Goal: Task Accomplishment & Management: Manage account settings

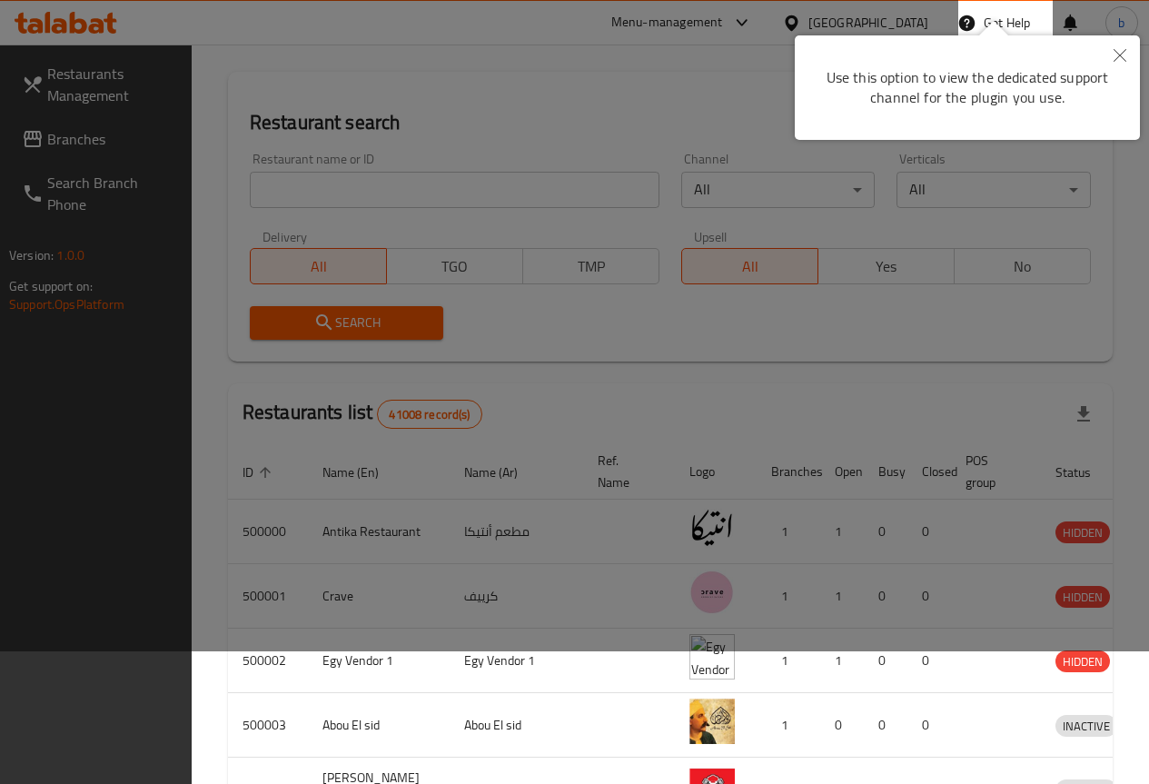
scroll to position [91, 0]
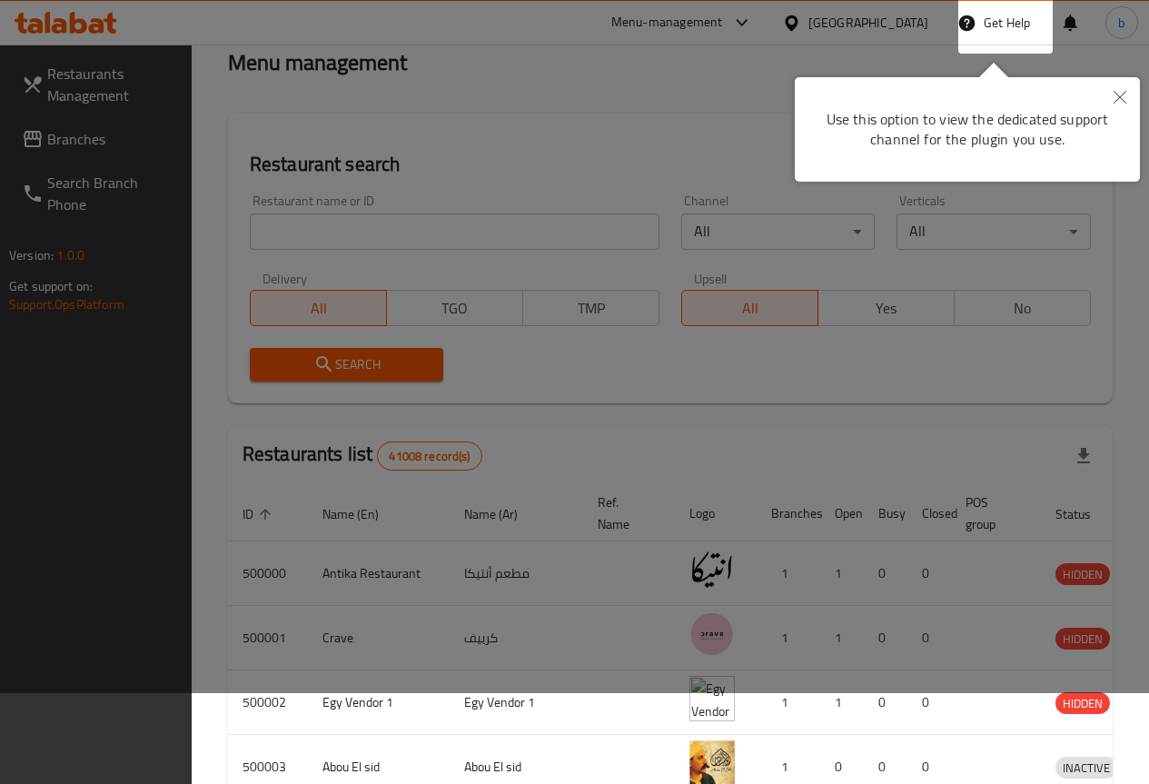
click at [1122, 99] on icon "Close" at bounding box center [1119, 97] width 13 height 13
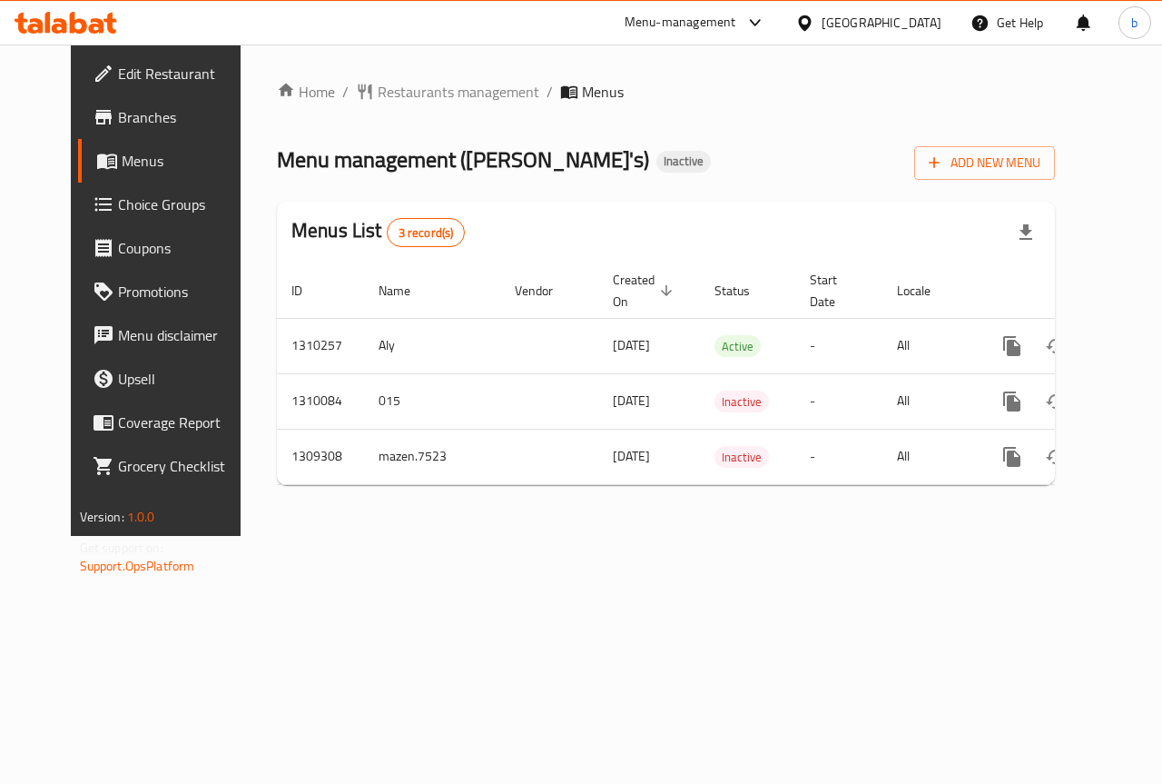
click at [118, 114] on span "Branches" at bounding box center [184, 117] width 133 height 22
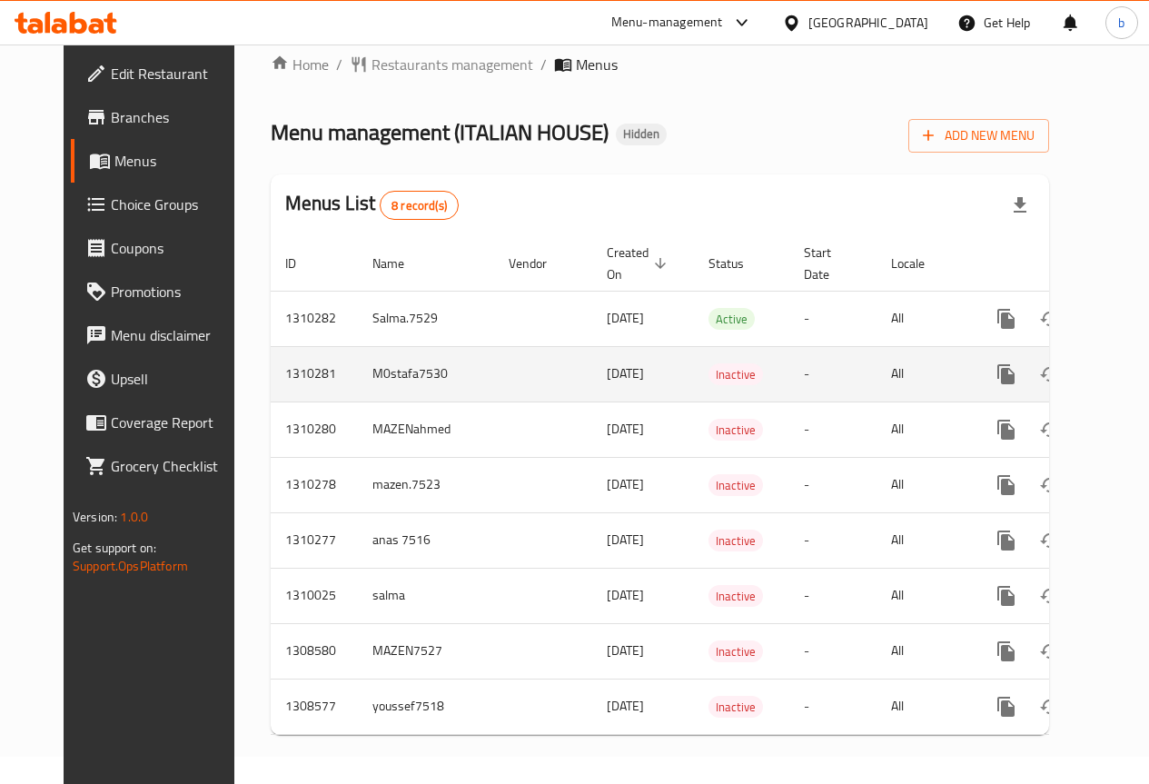
scroll to position [43, 0]
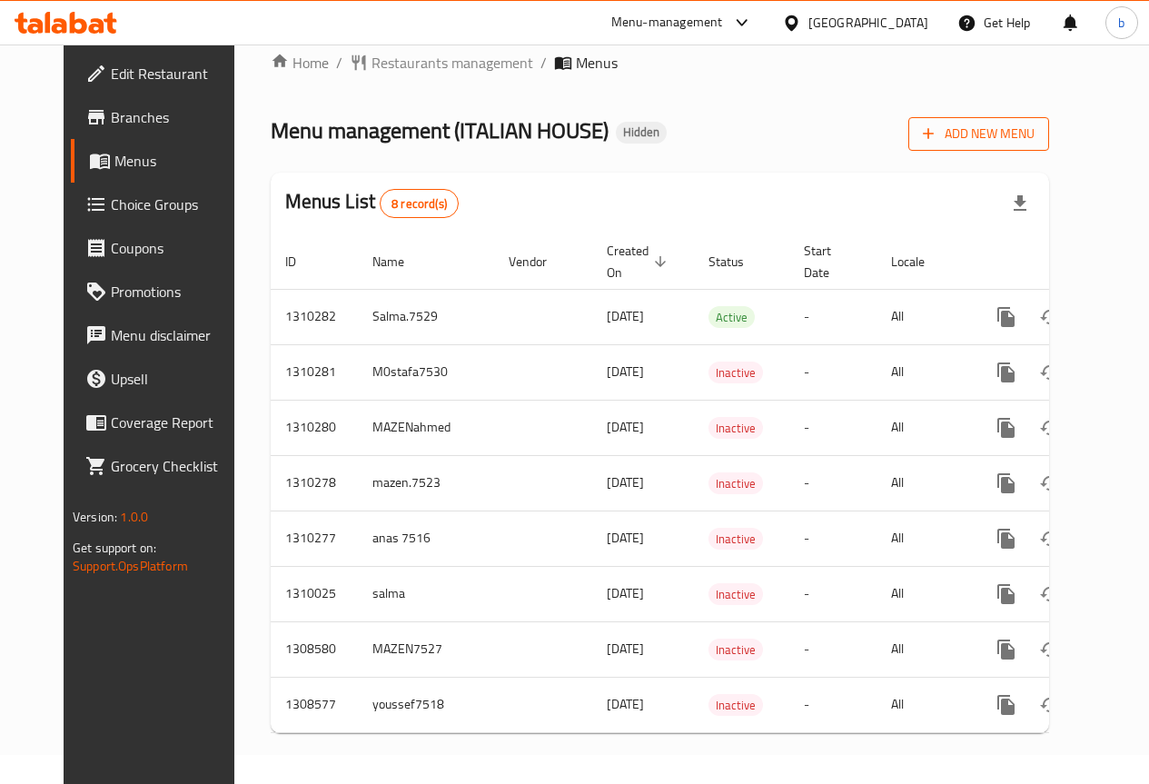
click at [1034, 127] on span "Add New Menu" at bounding box center [979, 134] width 112 height 23
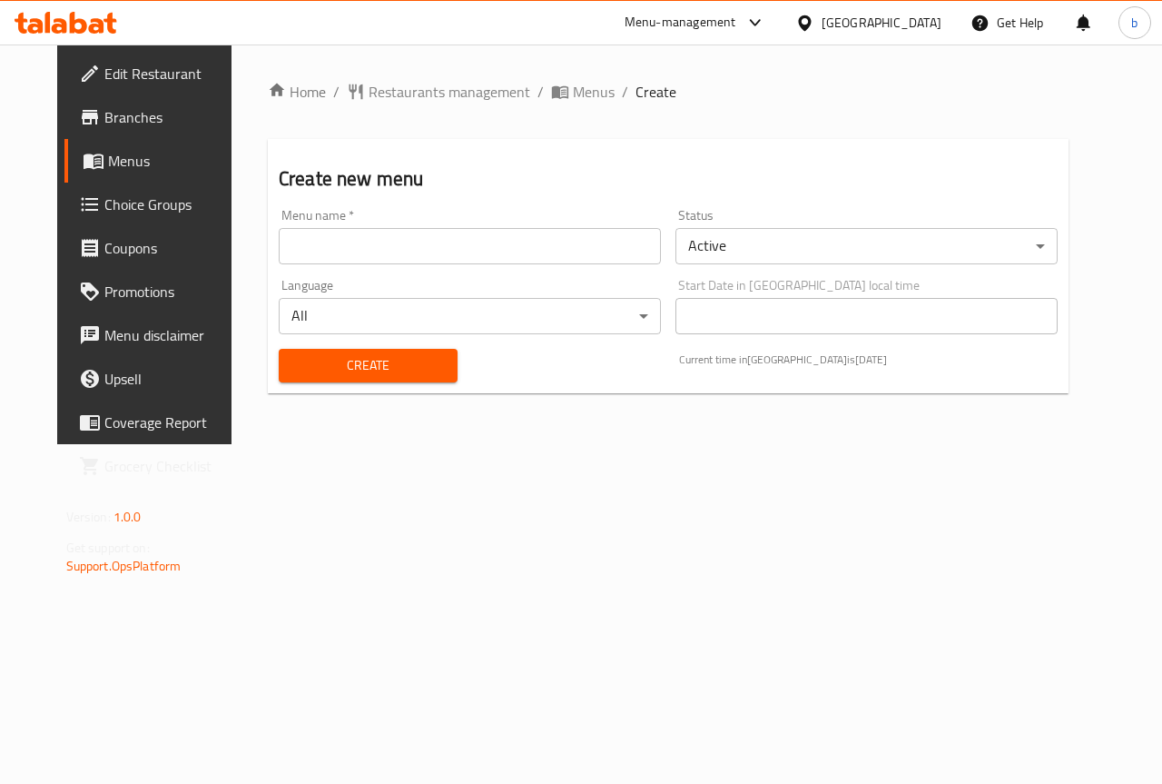
click at [368, 246] on input "text" at bounding box center [470, 246] width 382 height 36
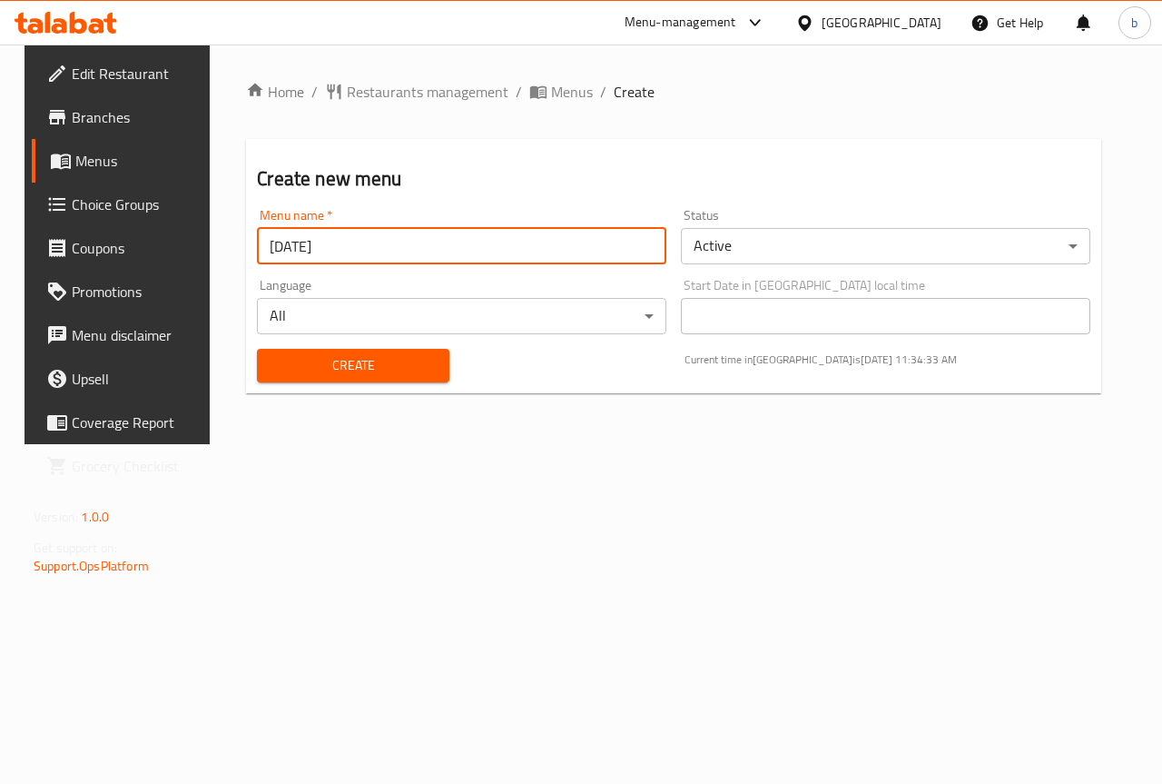
type input "9/8/2025"
click at [390, 374] on span "Create" at bounding box center [353, 365] width 163 height 23
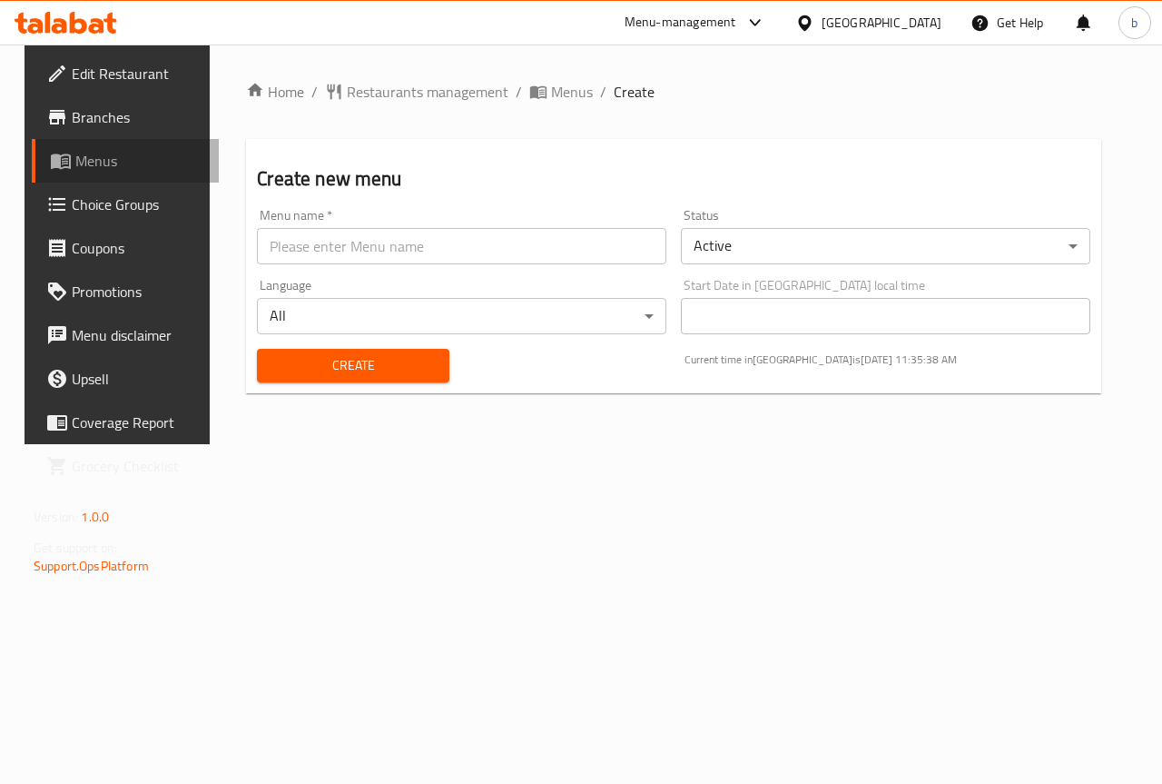
click at [90, 144] on link "Menus" at bounding box center [125, 161] width 187 height 44
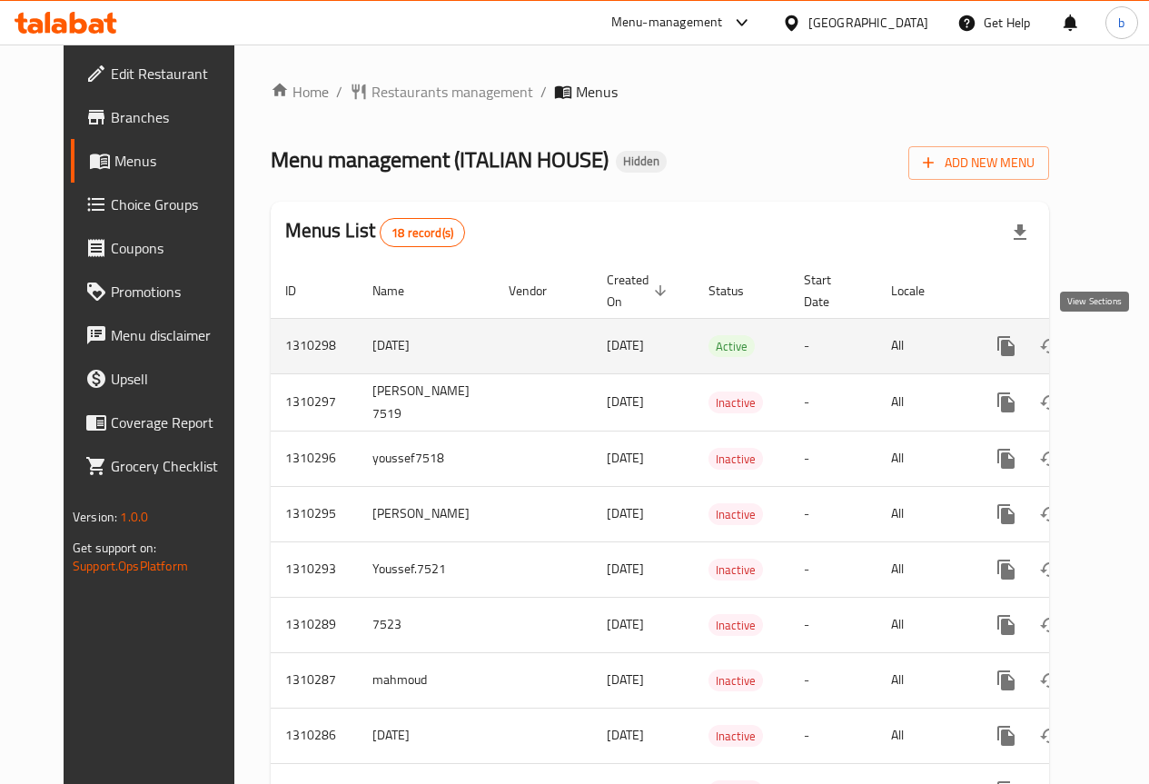
click at [1126, 341] on icon "enhanced table" at bounding box center [1137, 346] width 22 height 22
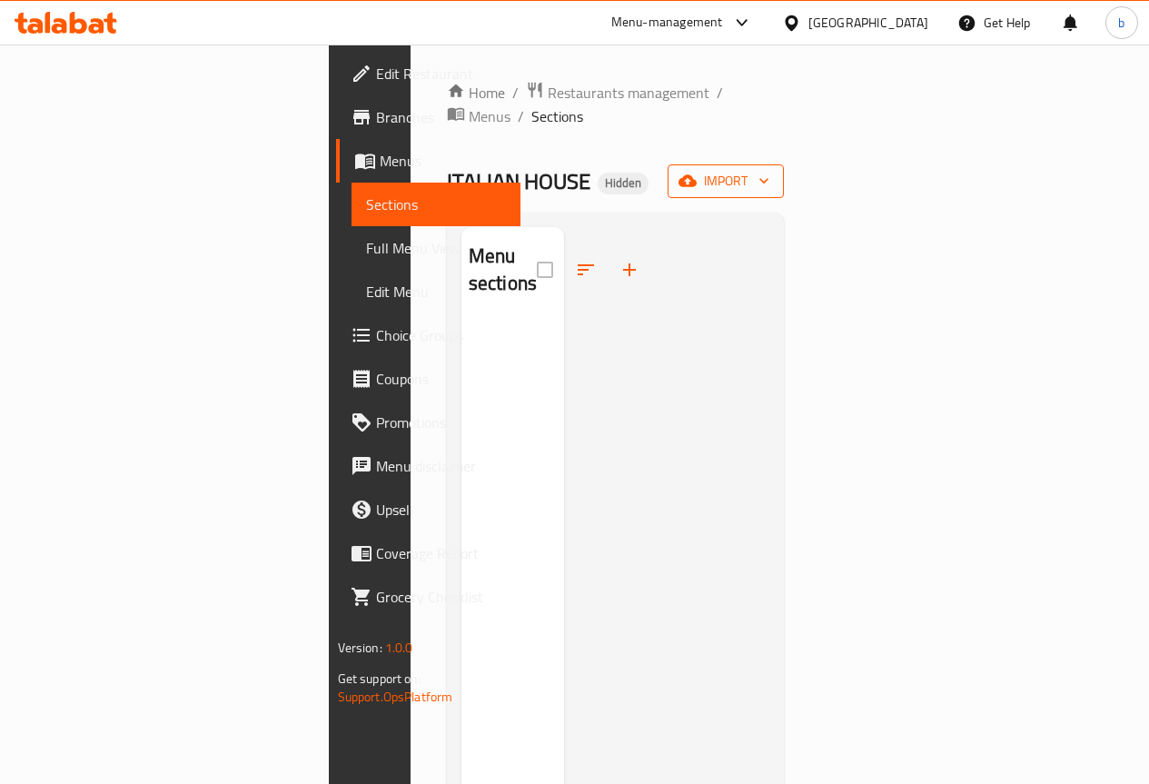
click at [769, 170] on span "import" at bounding box center [725, 181] width 87 height 23
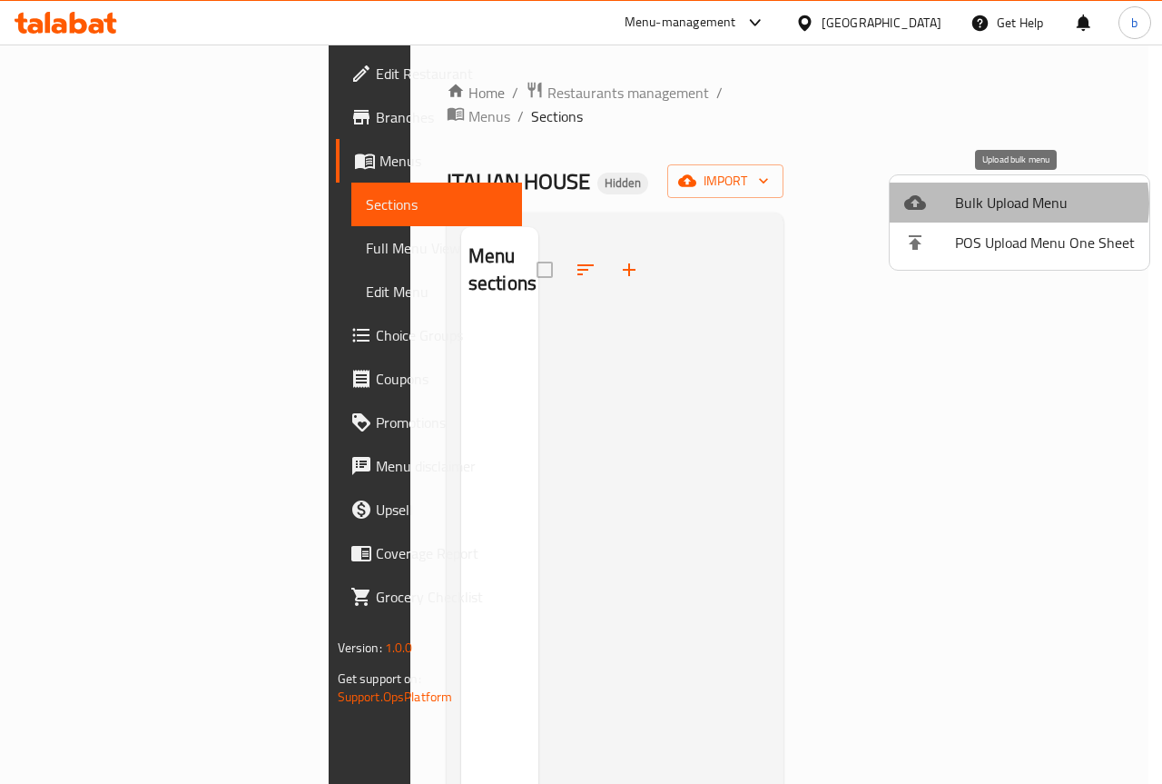
click at [1016, 203] on span "Bulk Upload Menu" at bounding box center [1045, 203] width 180 height 22
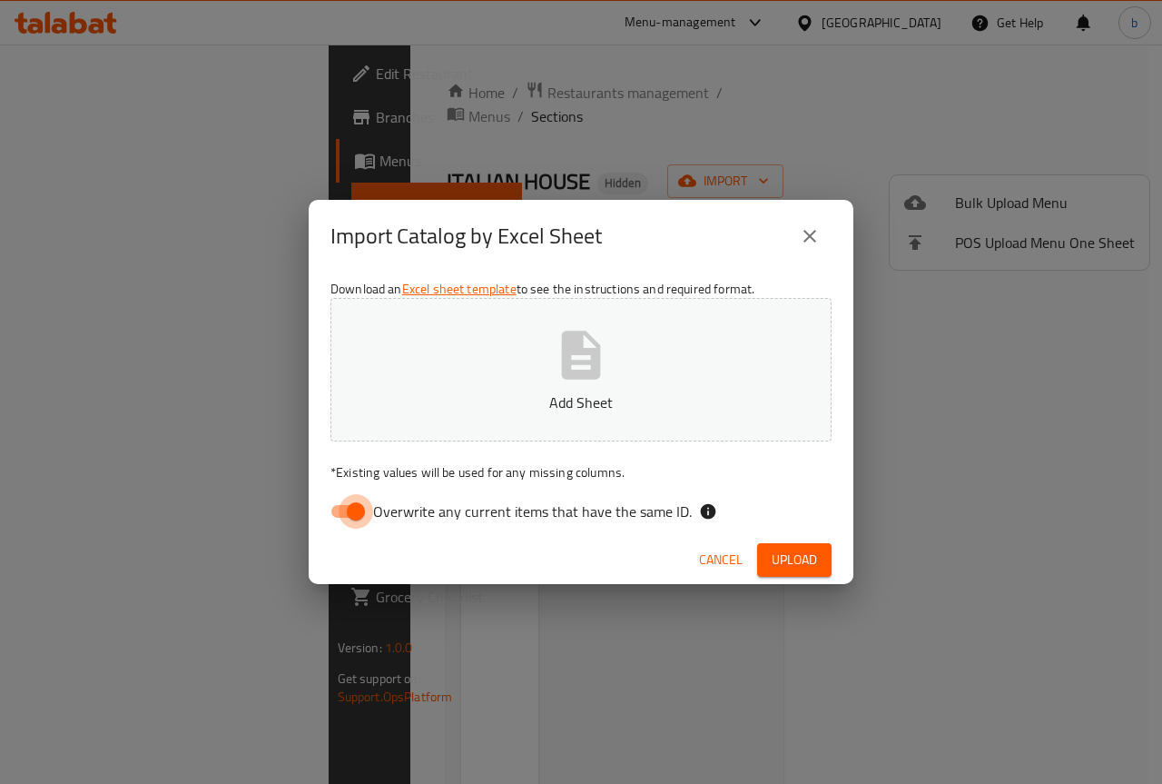
click at [357, 507] on input "Overwrite any current items that have the same ID." at bounding box center [356, 511] width 104 height 35
checkbox input "false"
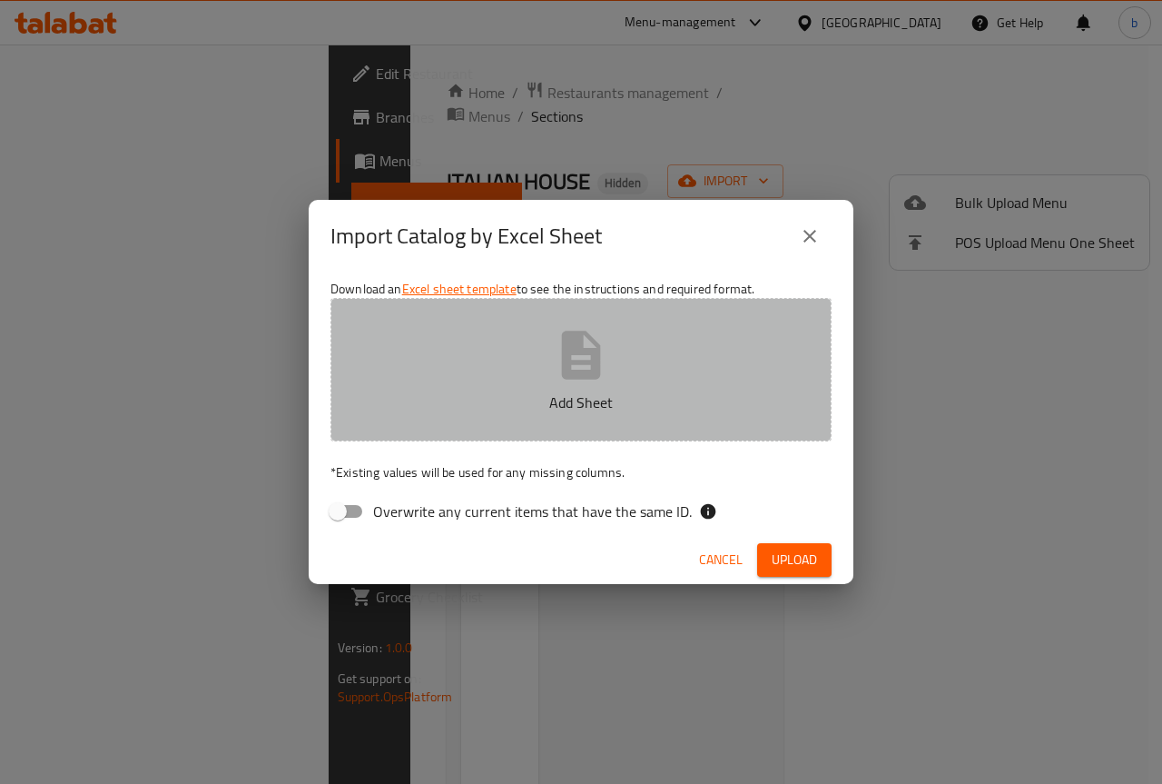
click at [639, 325] on button "Add Sheet" at bounding box center [581, 369] width 501 height 143
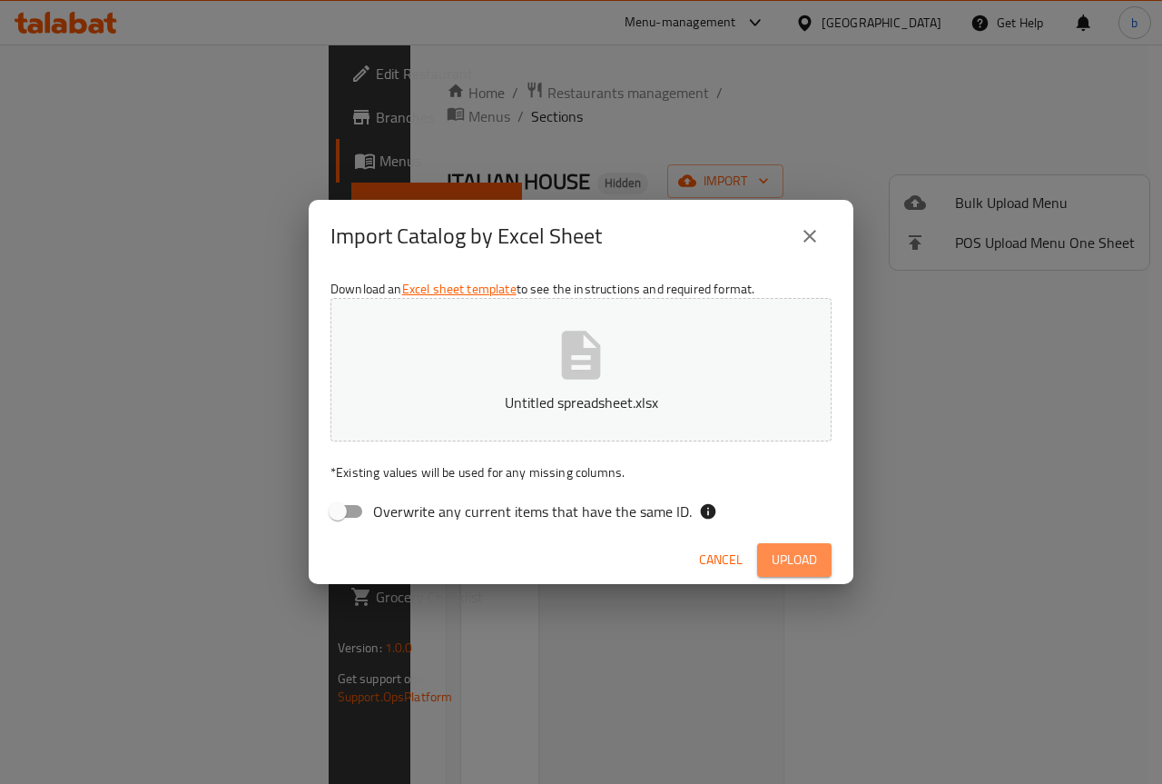
click at [801, 559] on span "Upload" at bounding box center [794, 560] width 45 height 23
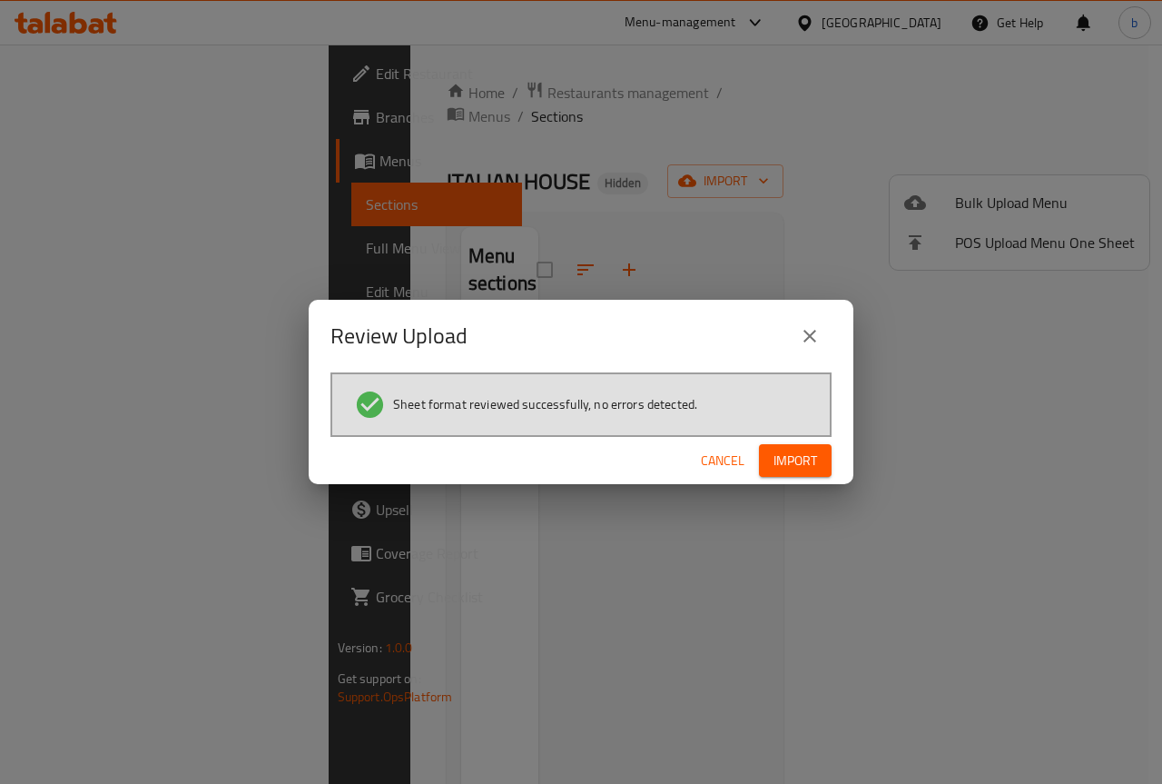
click at [804, 465] on span "Import" at bounding box center [796, 461] width 44 height 23
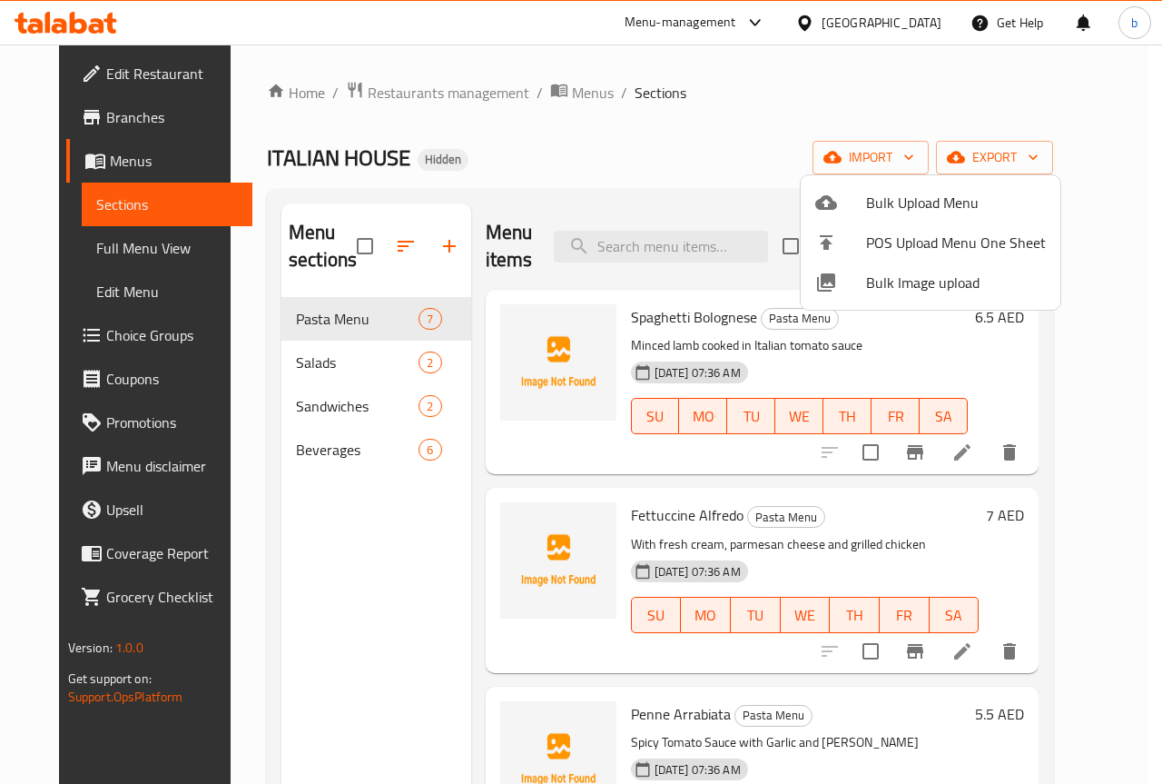
click at [625, 174] on div at bounding box center [581, 392] width 1162 height 784
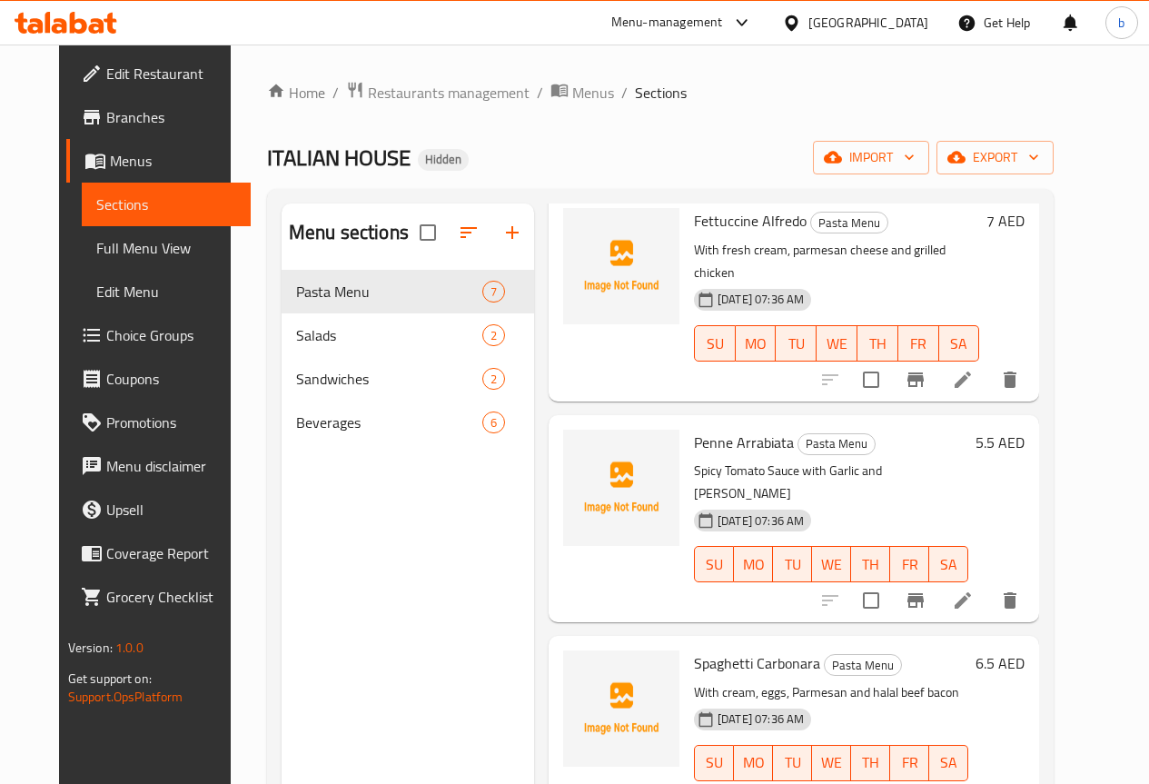
scroll to position [454, 0]
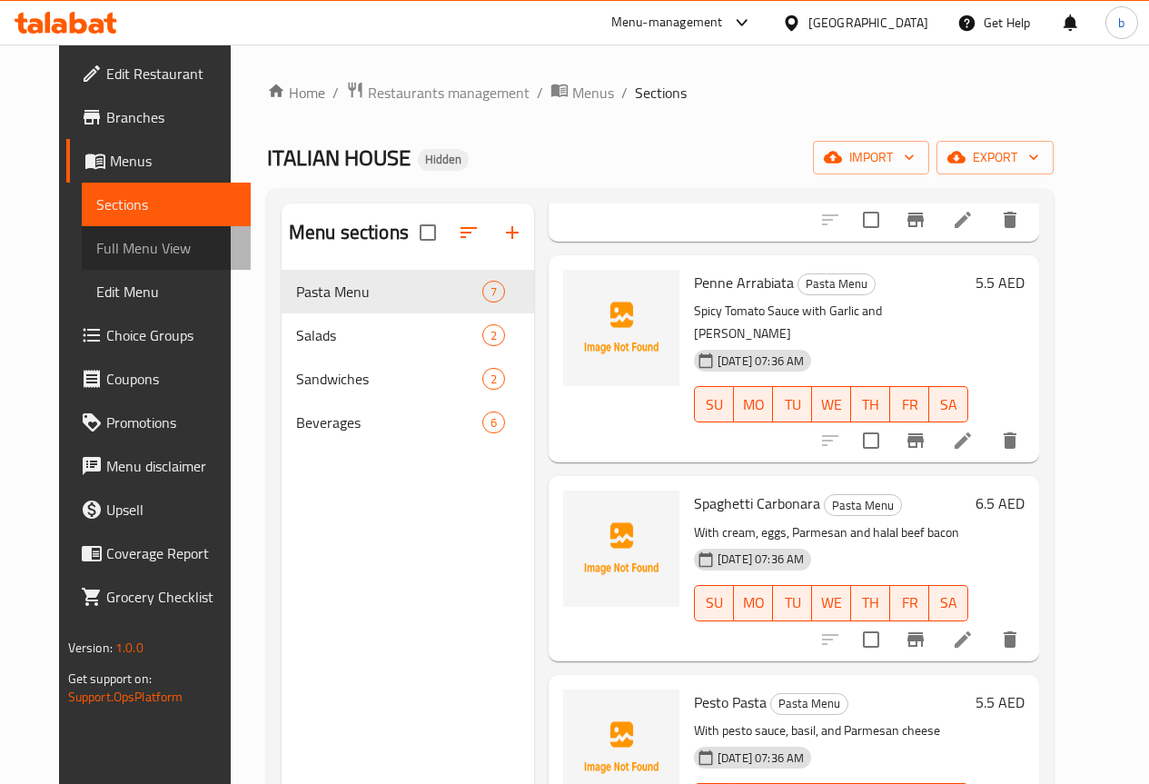
click at [96, 248] on span "Full Menu View" at bounding box center [166, 248] width 140 height 22
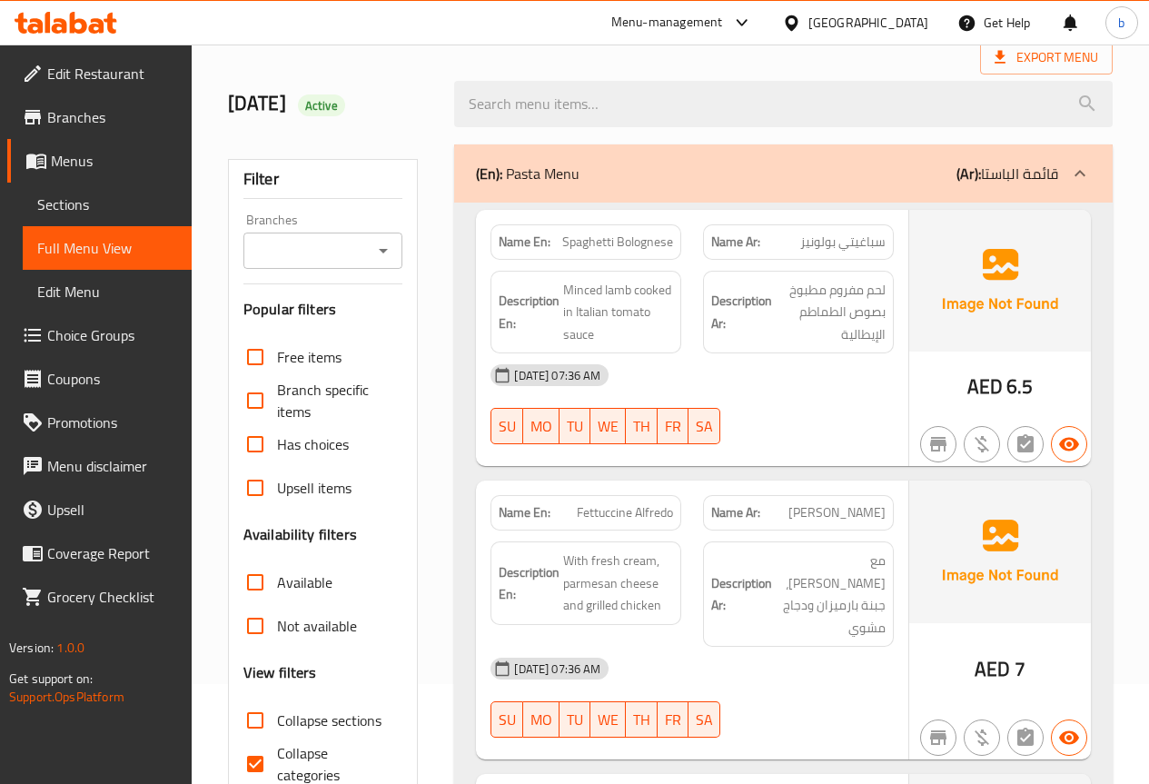
scroll to position [272, 0]
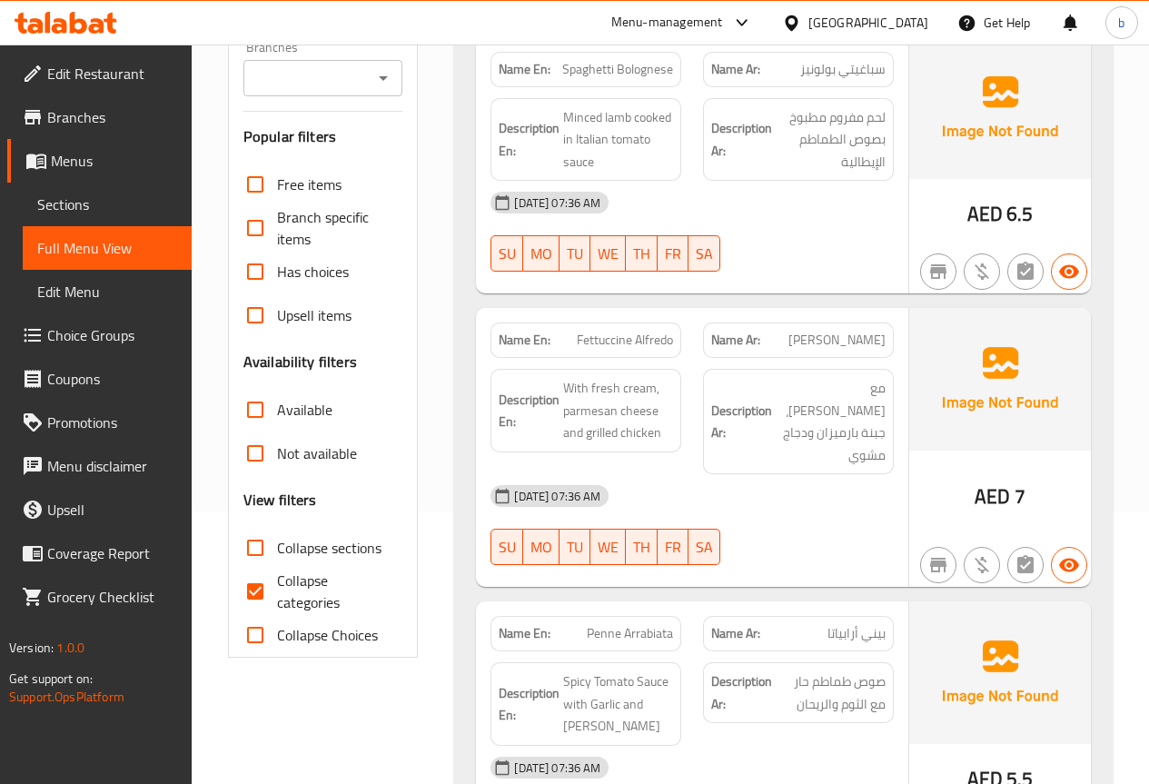
click at [259, 598] on input "Collapse categories" at bounding box center [255, 591] width 44 height 44
checkbox input "false"
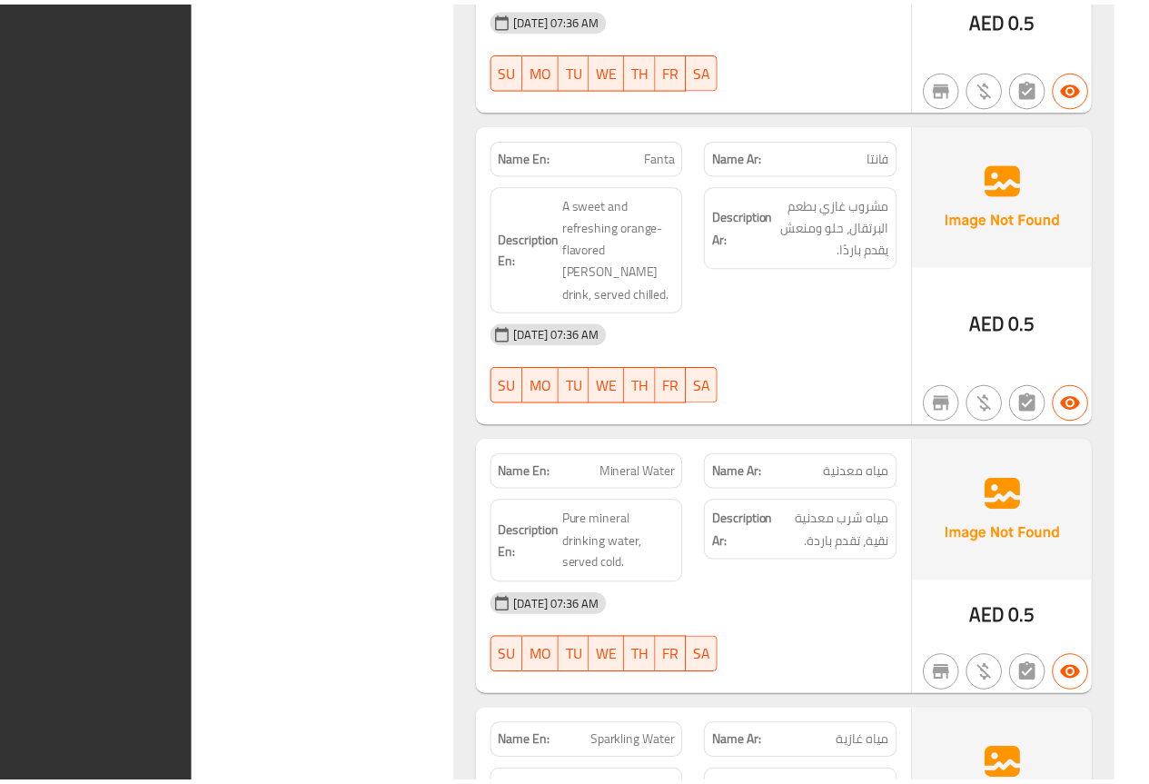
scroll to position [4669, 0]
